Goal: Navigation & Orientation: Find specific page/section

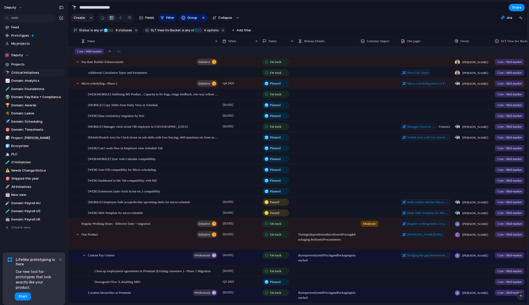
click at [35, 250] on div "Feed Prototypes My projects Deputy Projects 🔭 Critical Initiatives 📈 Domain: An…" at bounding box center [34, 136] width 68 height 272
click at [24, 34] on span "Prototypes" at bounding box center [37, 35] width 52 height 5
click at [25, 37] on span "Prototypes" at bounding box center [37, 35] width 52 height 5
click at [20, 43] on span "My projects" at bounding box center [37, 43] width 52 height 5
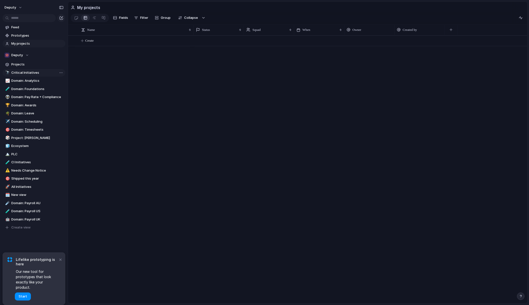
click at [18, 73] on span "Critical Initiatives" at bounding box center [37, 72] width 52 height 5
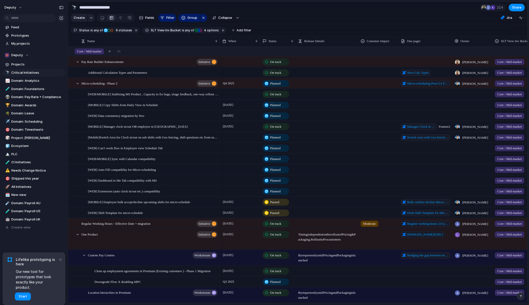
click at [32, 241] on div "Feed Prototypes My projects Deputy Projects 🔭 Critical Initiatives 📈 Domain: An…" at bounding box center [34, 136] width 68 height 272
click at [23, 296] on span "Start" at bounding box center [23, 296] width 9 height 5
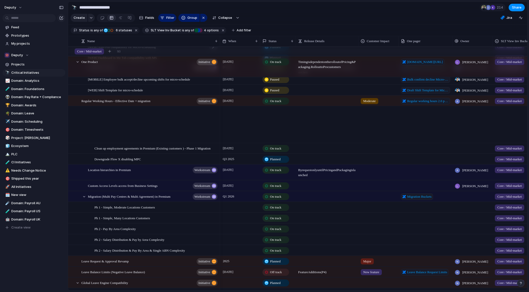
scroll to position [210, 0]
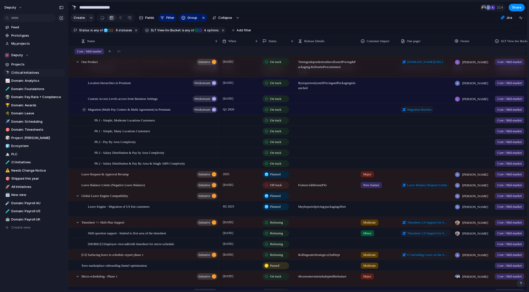
click at [84, 110] on div at bounding box center [84, 109] width 5 height 5
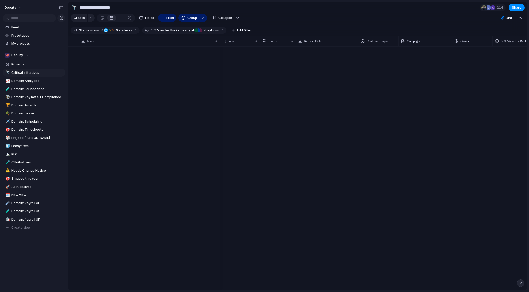
scroll to position [0, 0]
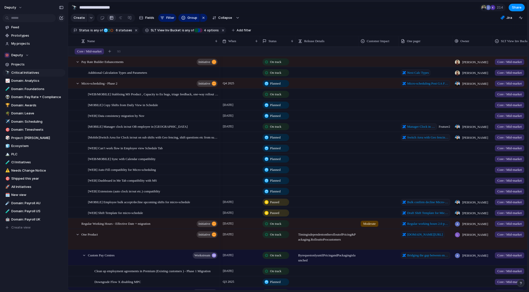
click at [174, 30] on span "SLT View Inv Bucket" at bounding box center [166, 30] width 30 height 5
click at [134, 40] on div "Core / Mid-market PEPM Expansion Ecosystem/Product Distribution Foundations AI …" at bounding box center [264, 146] width 529 height 292
click at [27, 144] on span "Ecosystem" at bounding box center [37, 146] width 52 height 5
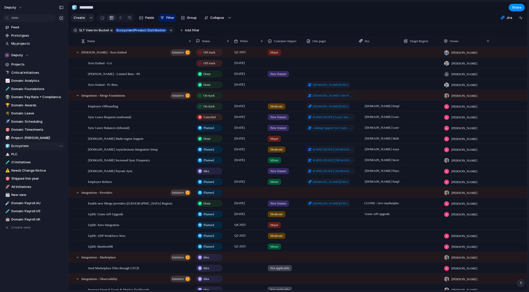
type input "*********"
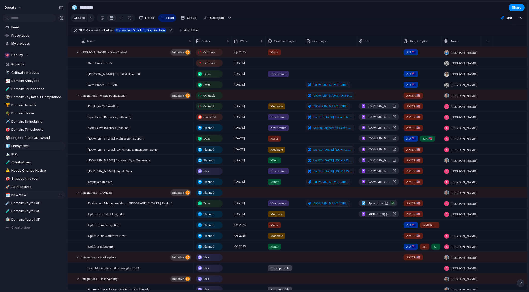
click at [25, 193] on span "New view" at bounding box center [37, 195] width 52 height 5
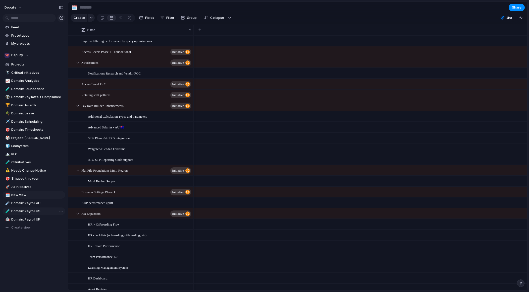
click at [36, 212] on span "Domain: Payroll US" at bounding box center [37, 211] width 52 height 5
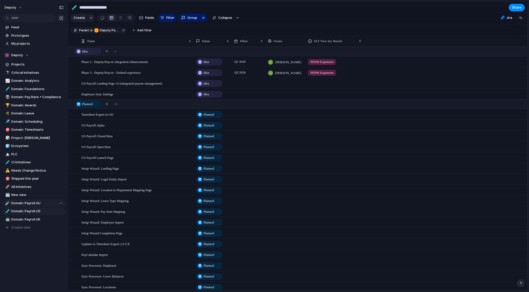
click at [28, 200] on link "☄️ Domain: Payroll AU" at bounding box center [34, 204] width 63 height 8
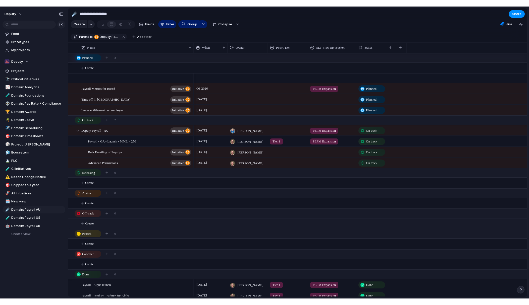
scroll to position [47, 0]
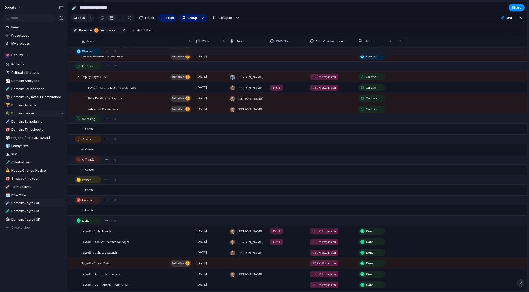
click at [16, 111] on span "Domain: Leave" at bounding box center [37, 113] width 52 height 5
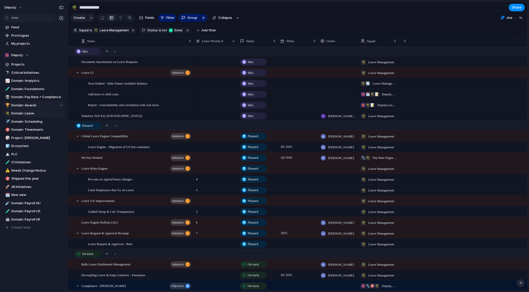
click at [19, 102] on link "🏆 Domain: Awards" at bounding box center [34, 106] width 63 height 8
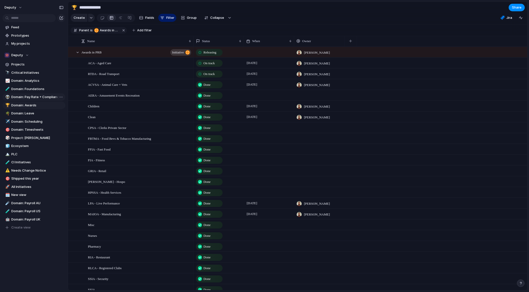
click at [21, 95] on span "Domain: Pay Rate + Compliance" at bounding box center [37, 97] width 52 height 5
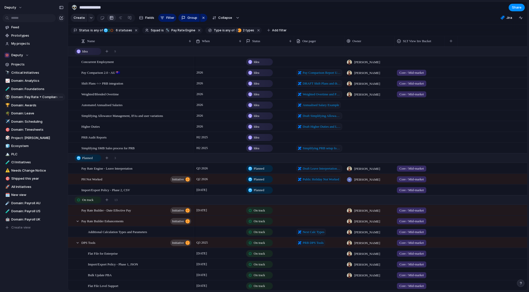
type input "**********"
